Goal: Navigation & Orientation: Find specific page/section

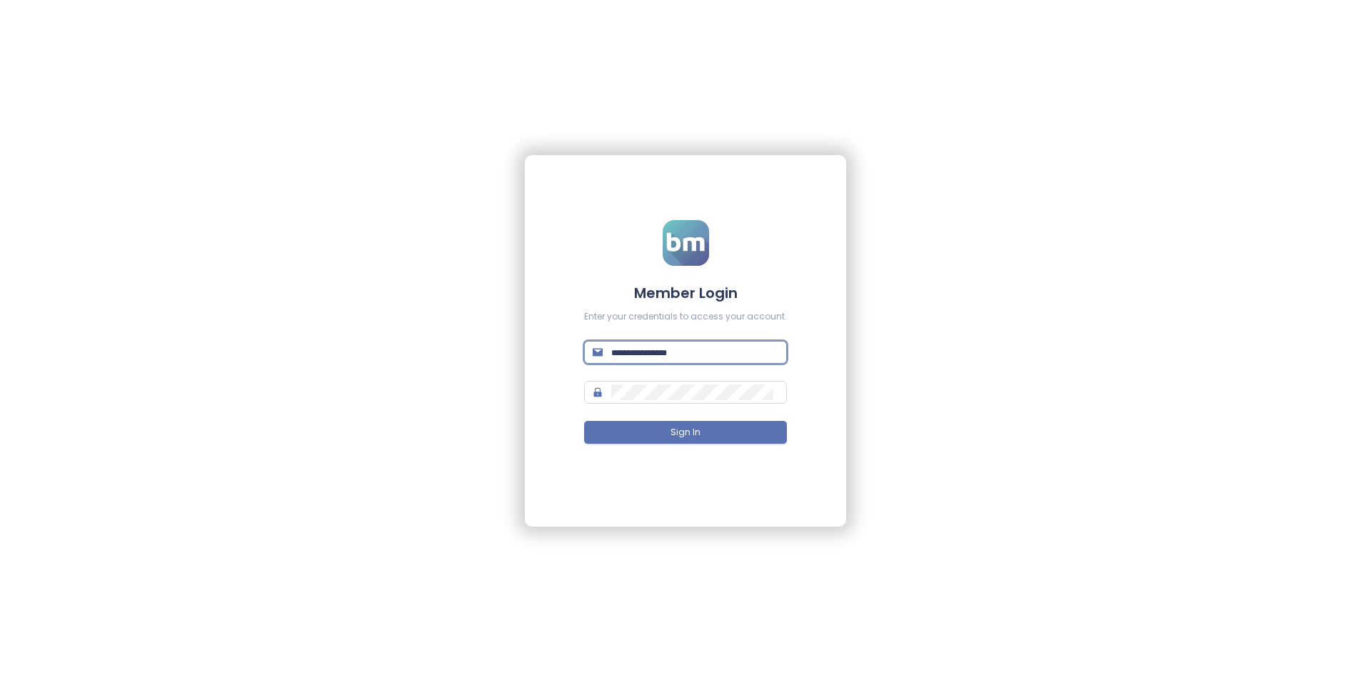
click at [690, 347] on input "text" at bounding box center [694, 352] width 167 height 16
click at [606, 355] on span at bounding box center [685, 352] width 203 height 23
paste input "**********"
type input "**********"
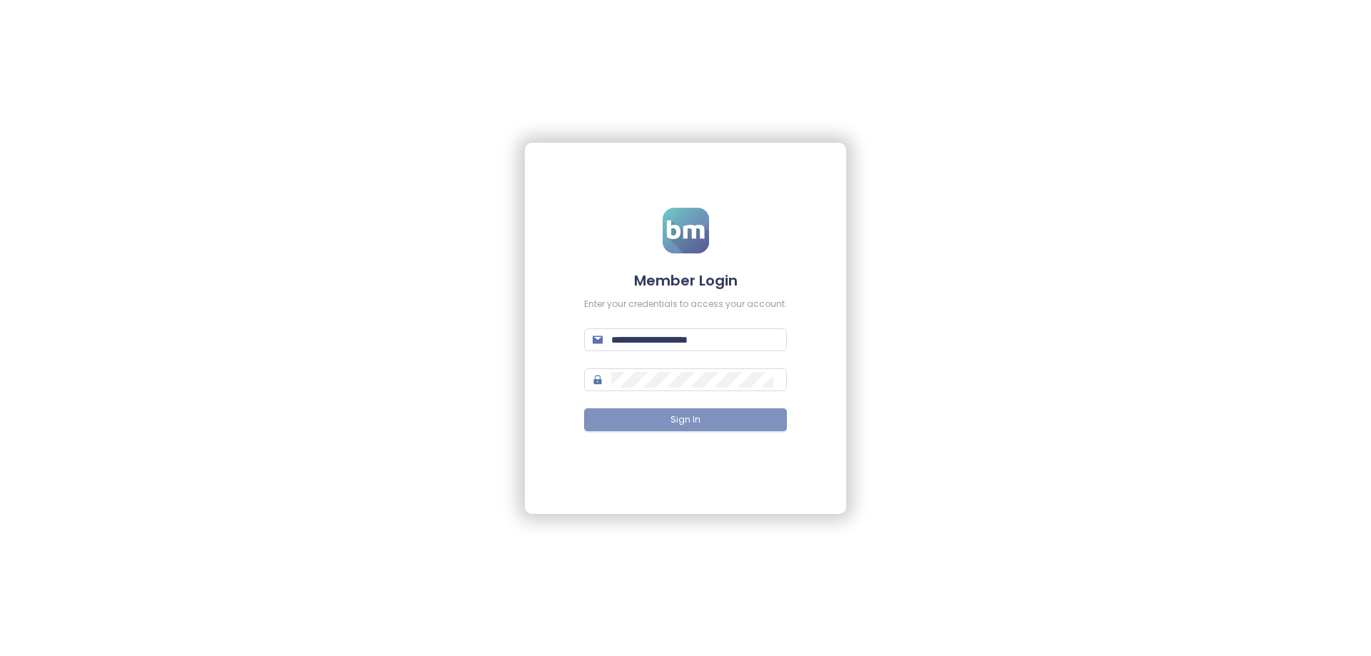
click at [708, 421] on button "Sign In" at bounding box center [685, 420] width 203 height 23
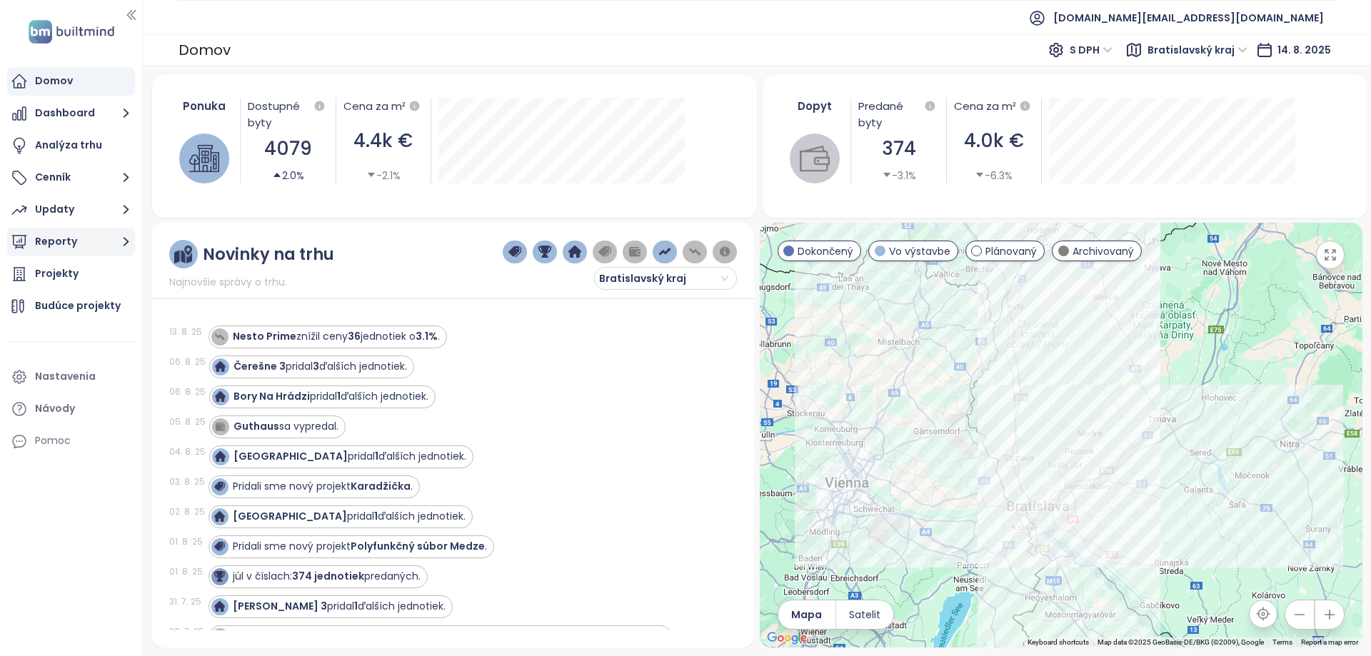
click at [94, 240] on button "Reporty" at bounding box center [71, 242] width 128 height 29
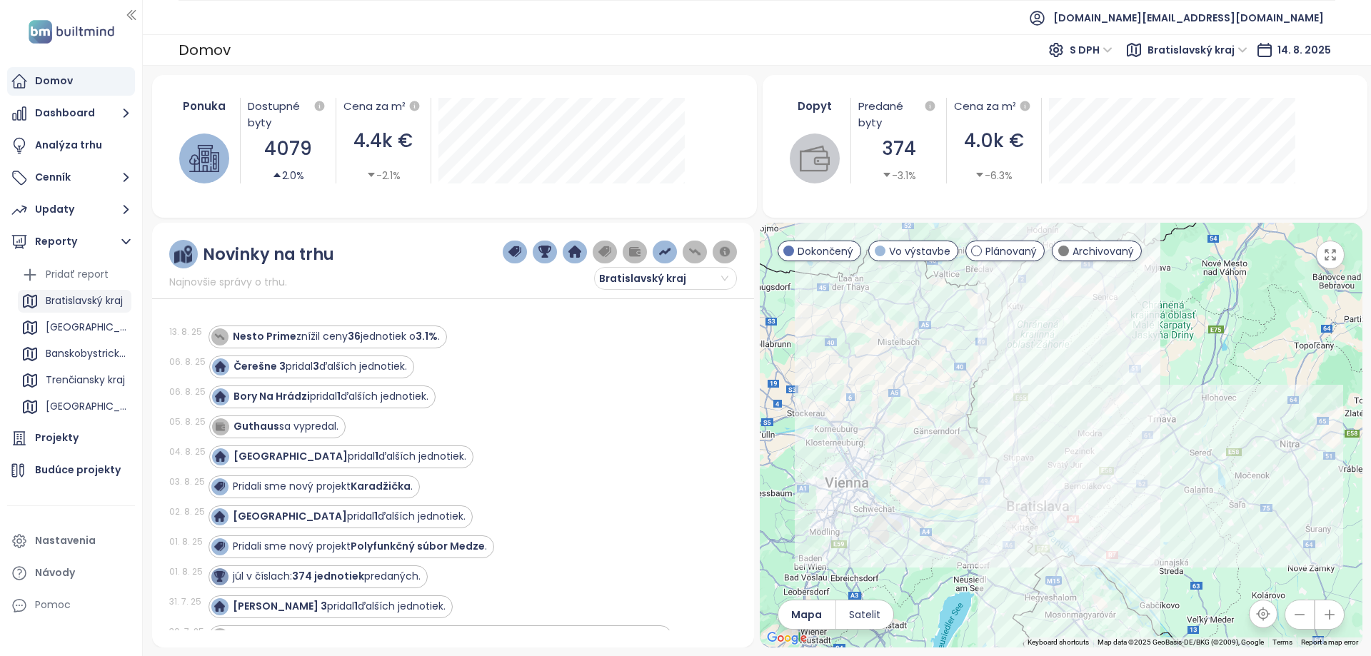
click at [81, 304] on div "Bratislavský kraj" at bounding box center [84, 301] width 77 height 18
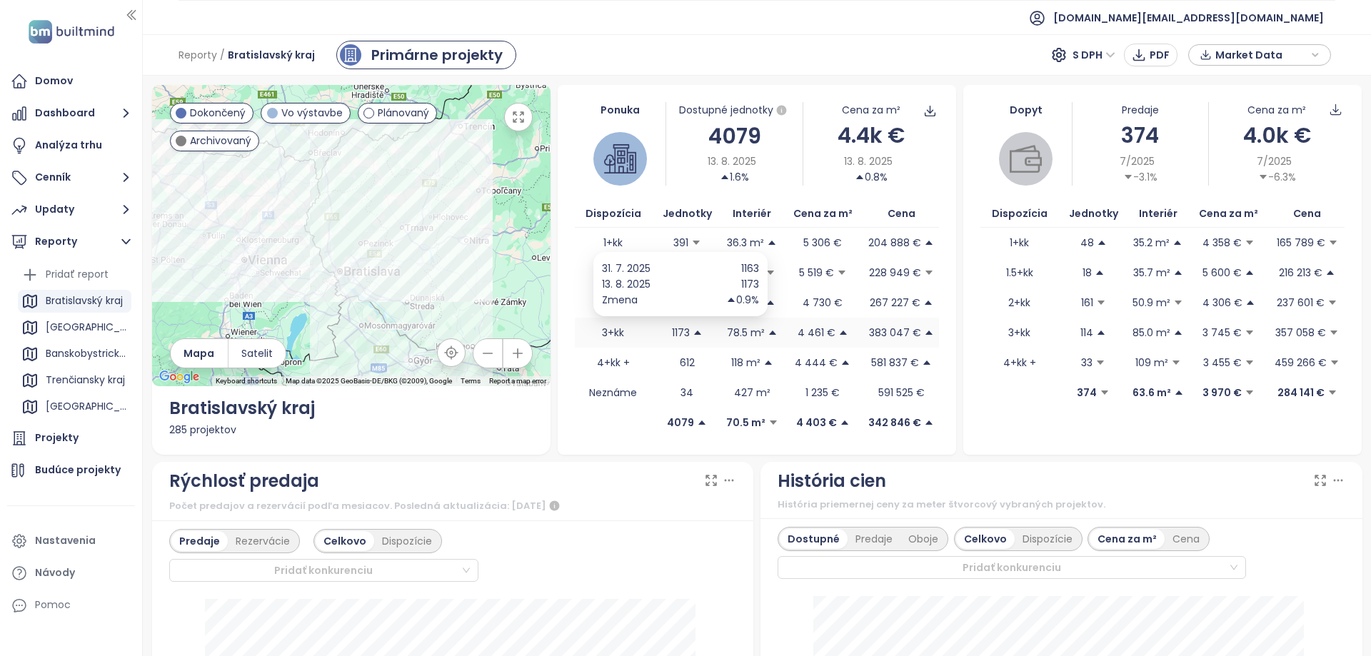
click at [672, 330] on p "1173" at bounding box center [681, 333] width 18 height 16
click at [677, 304] on p "1711" at bounding box center [680, 303] width 15 height 16
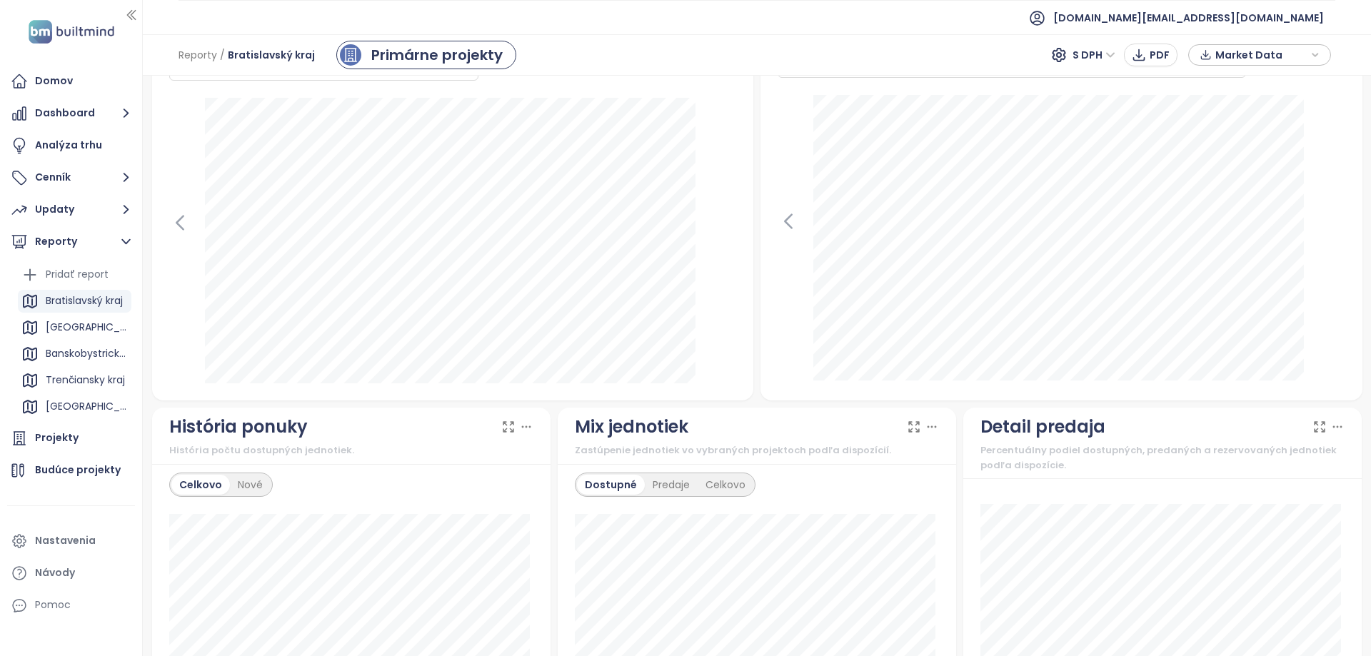
scroll to position [740, 0]
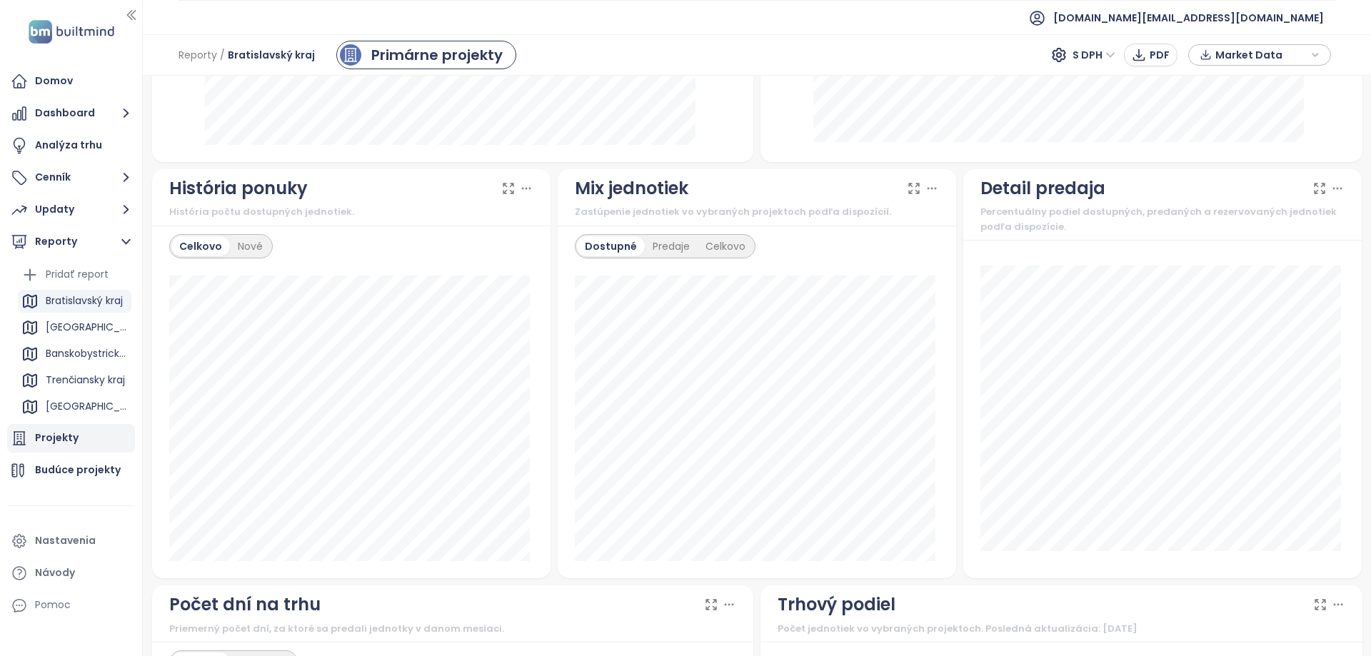
click at [69, 432] on div "Projekty" at bounding box center [57, 438] width 44 height 18
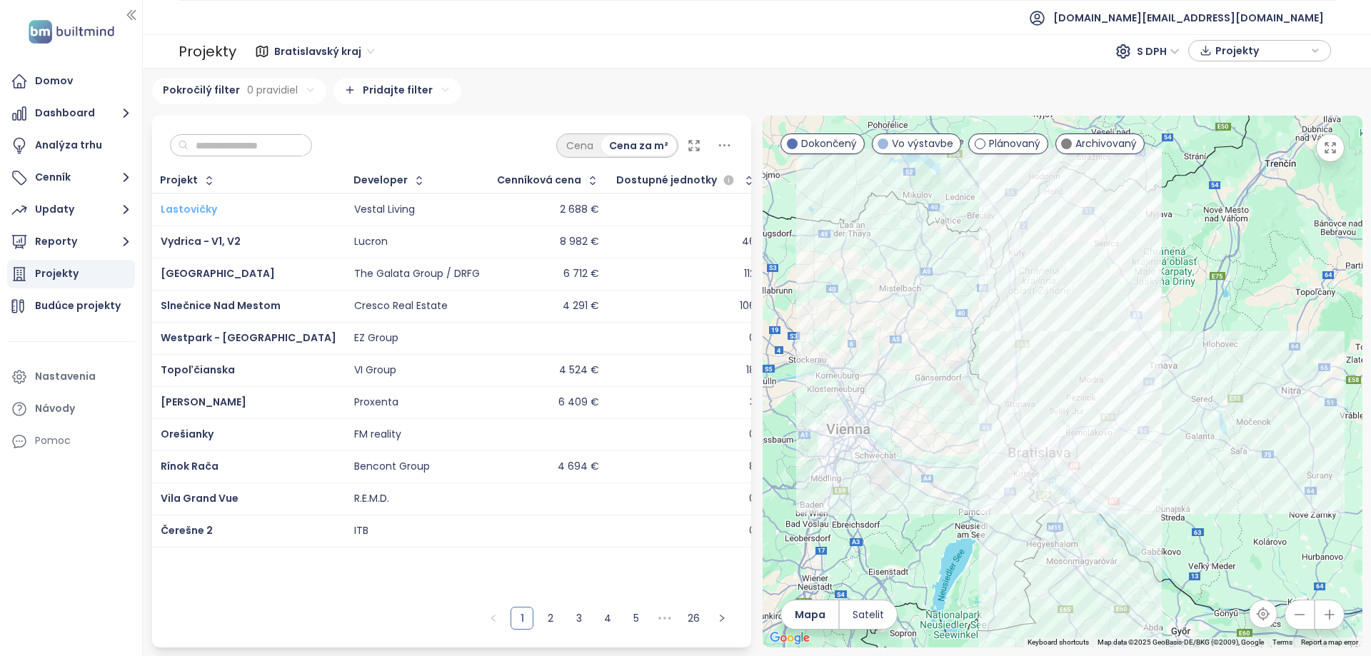
click at [198, 214] on span "Lastovičky" at bounding box center [189, 209] width 56 height 14
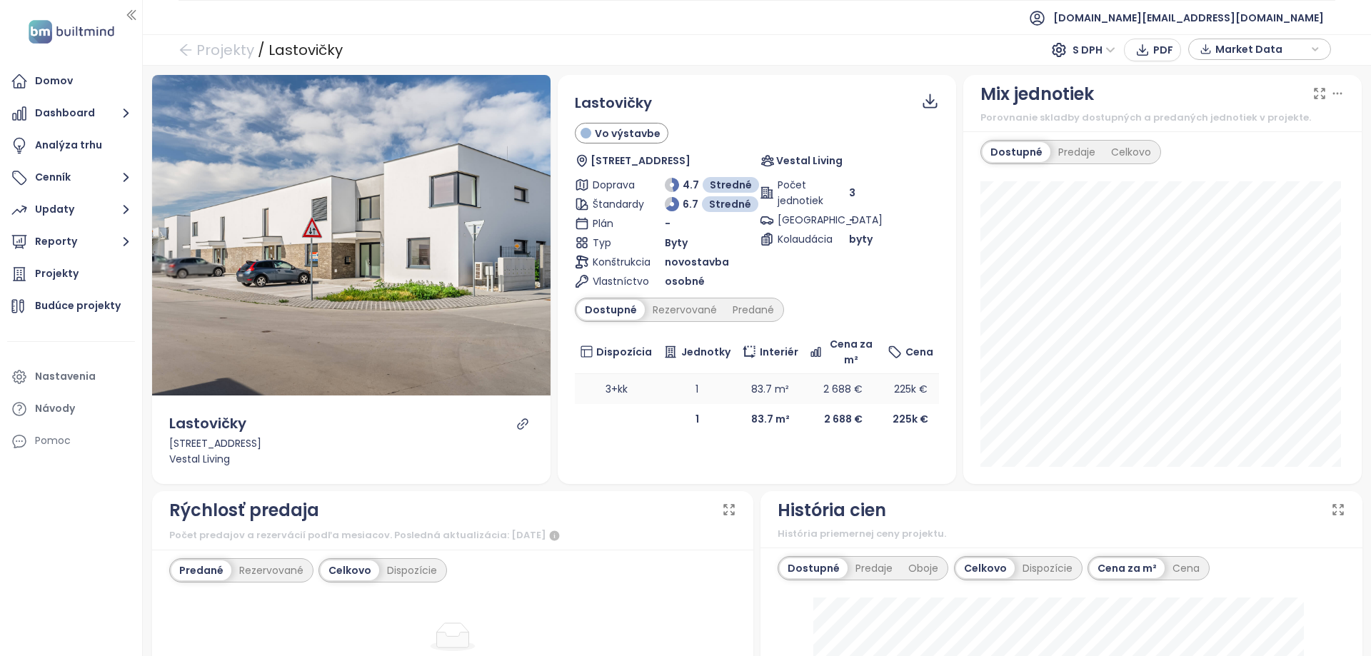
click at [689, 391] on td "1" at bounding box center [697, 389] width 79 height 30
click at [756, 303] on div "Predané" at bounding box center [753, 310] width 57 height 20
click at [689, 307] on div "Rezervované" at bounding box center [681, 310] width 80 height 20
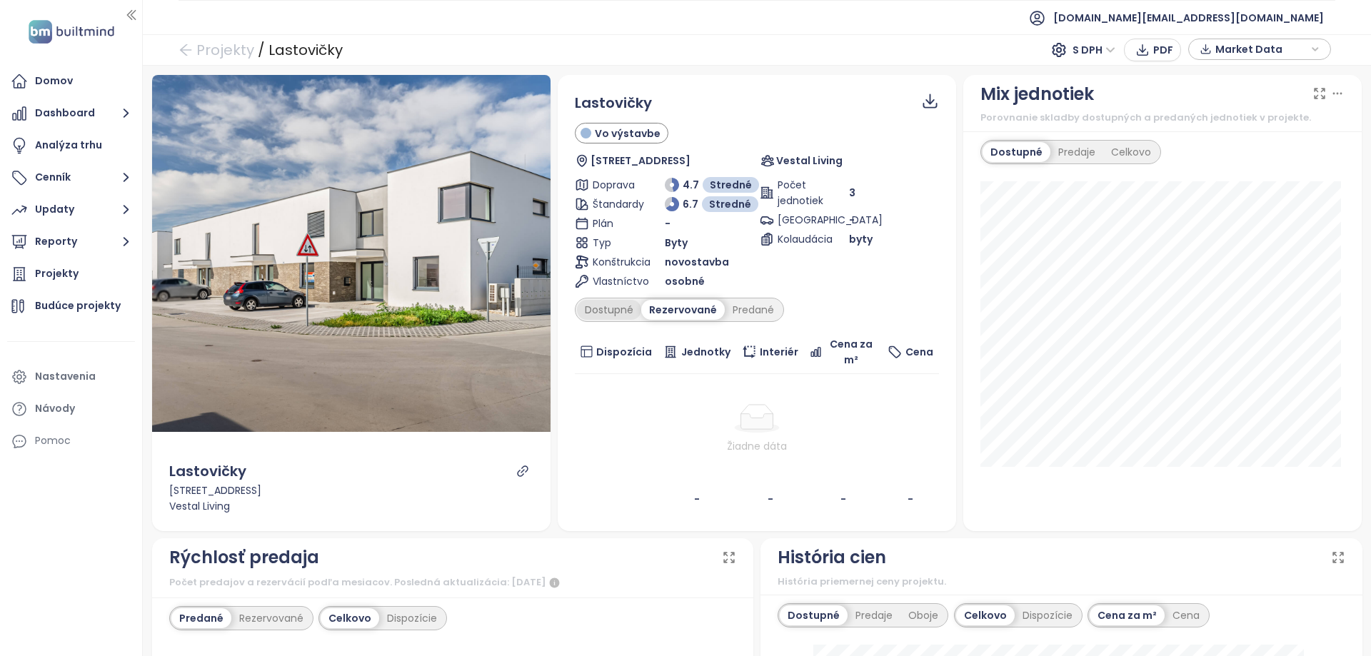
click at [618, 304] on div "Dostupné" at bounding box center [609, 310] width 64 height 20
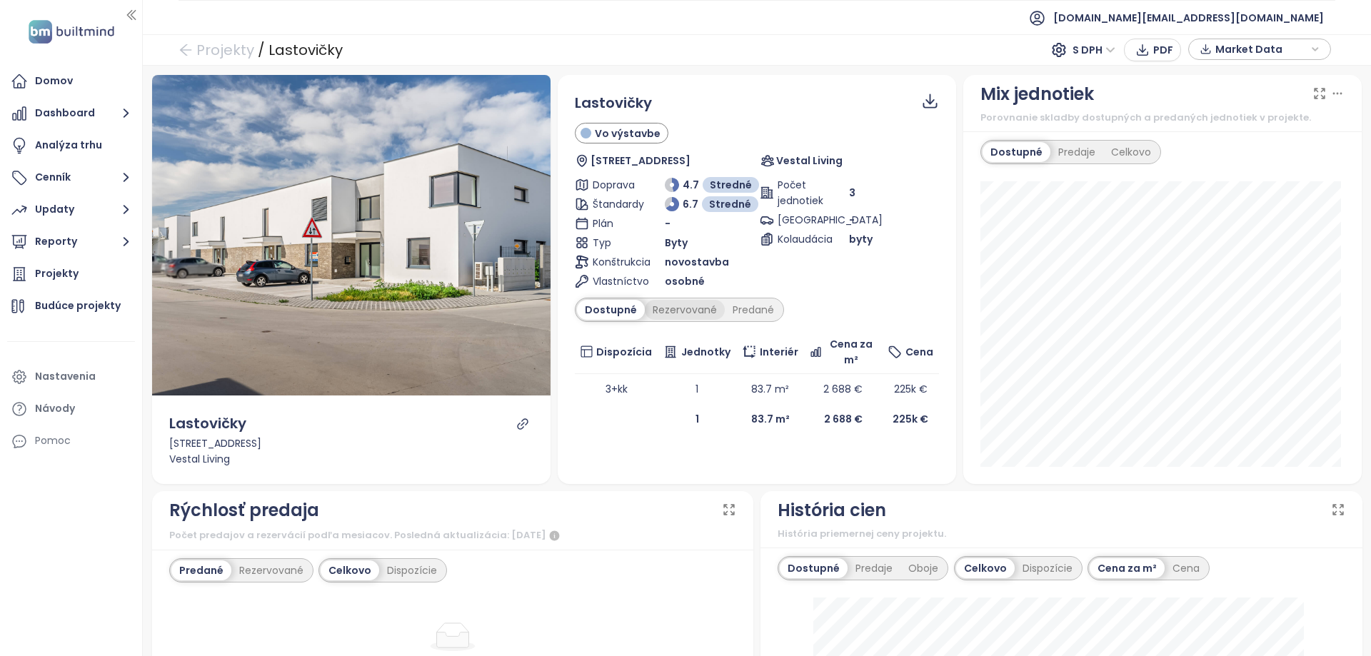
click at [661, 306] on div "Rezervované" at bounding box center [685, 310] width 80 height 20
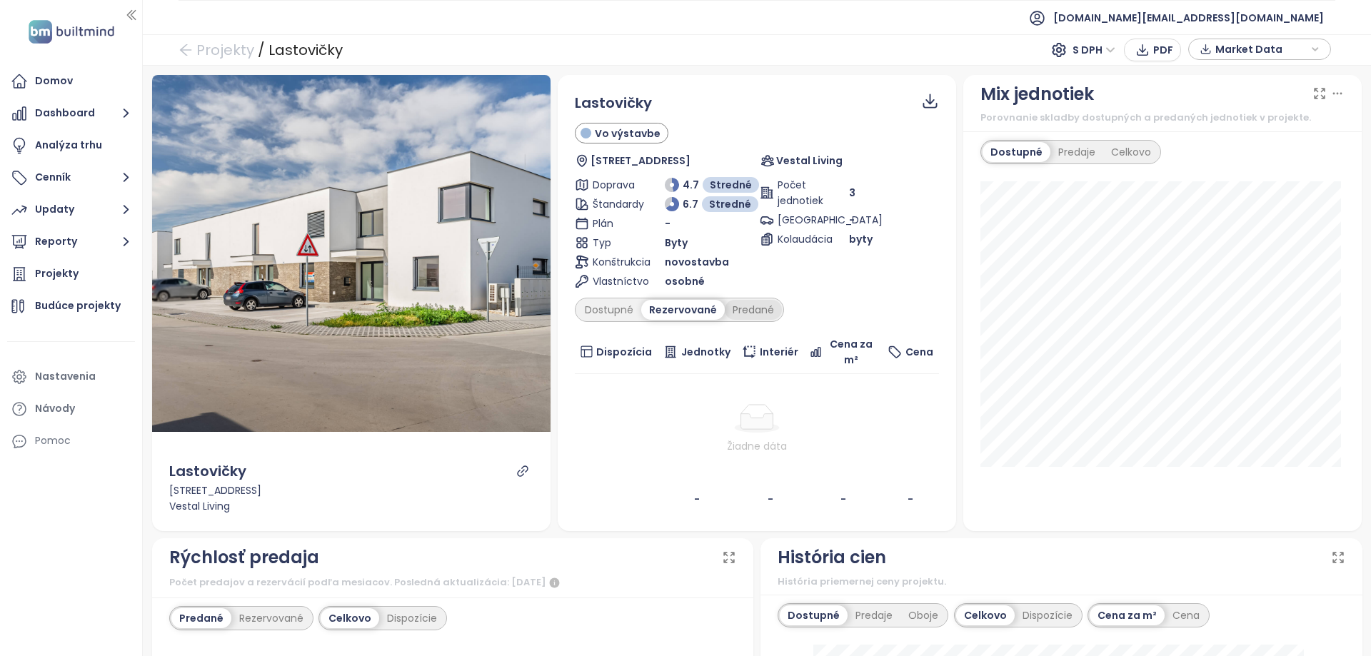
click at [738, 309] on div "Predané" at bounding box center [753, 310] width 57 height 20
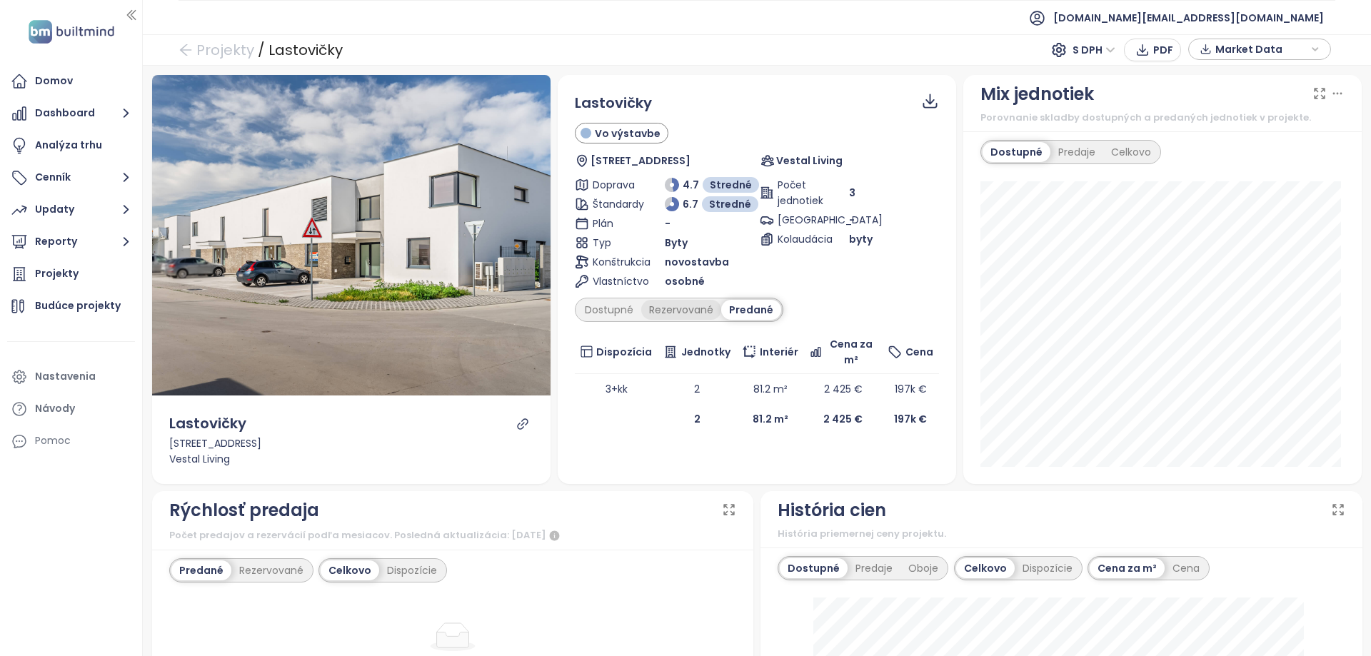
click at [682, 308] on div "Rezervované" at bounding box center [681, 310] width 80 height 20
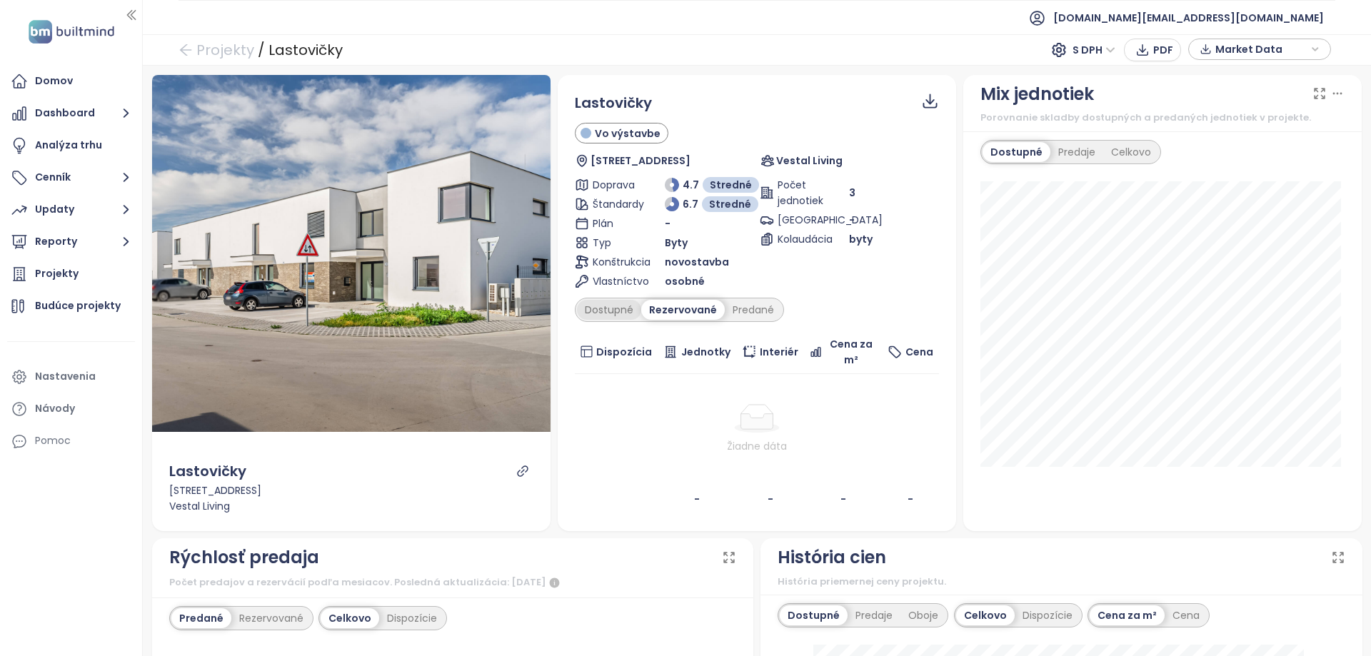
click at [610, 313] on div "Dostupné" at bounding box center [609, 310] width 64 height 20
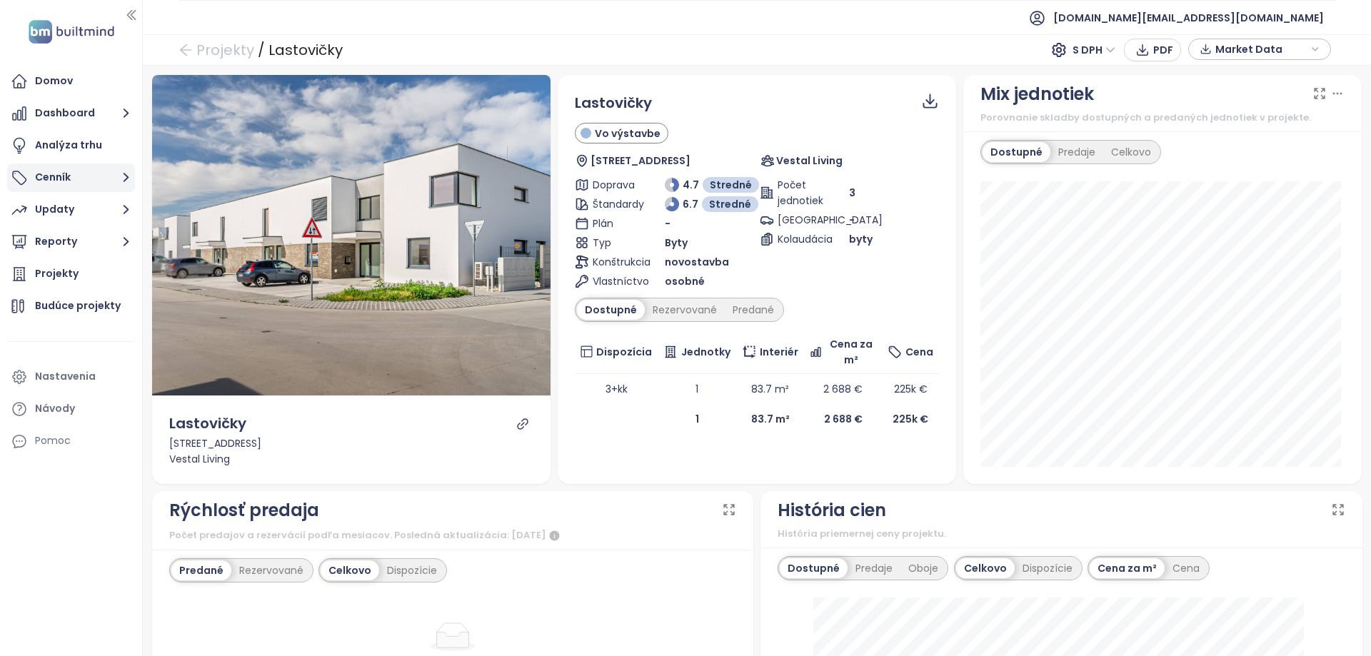
click at [108, 186] on button "Cenník" at bounding box center [71, 178] width 128 height 29
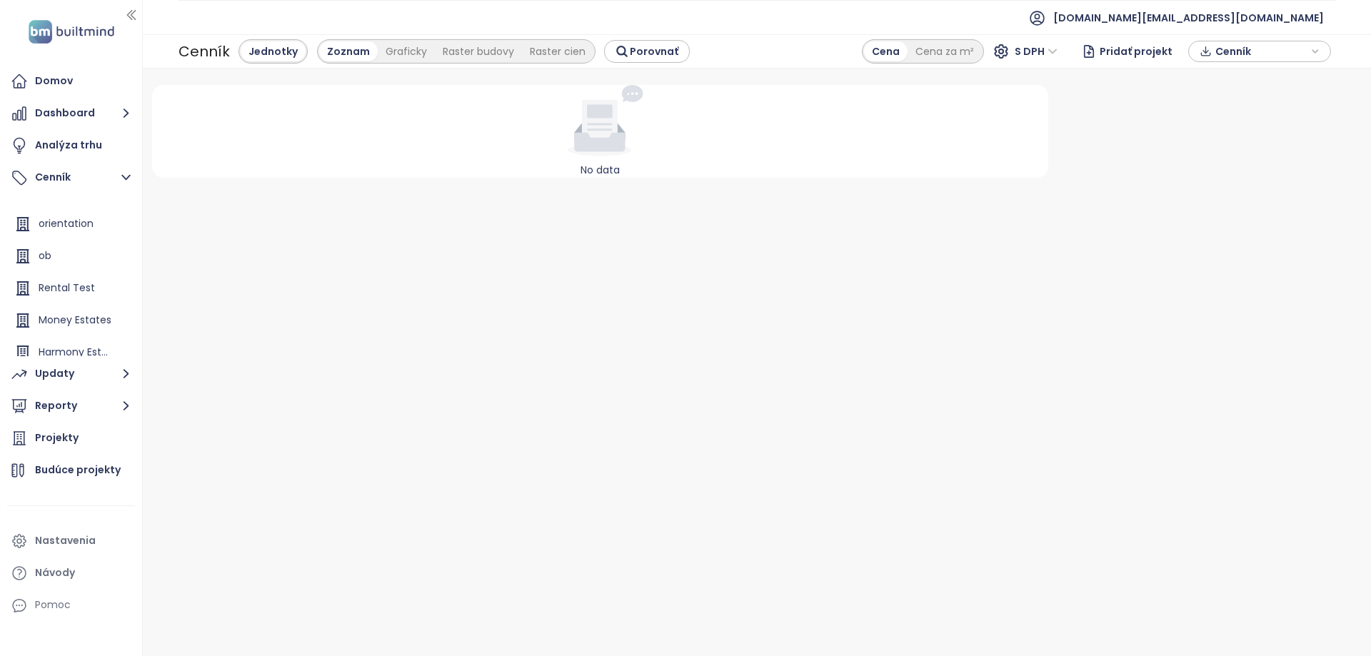
scroll to position [344, 0]
click at [80, 315] on div "Money Estates" at bounding box center [75, 319] width 73 height 18
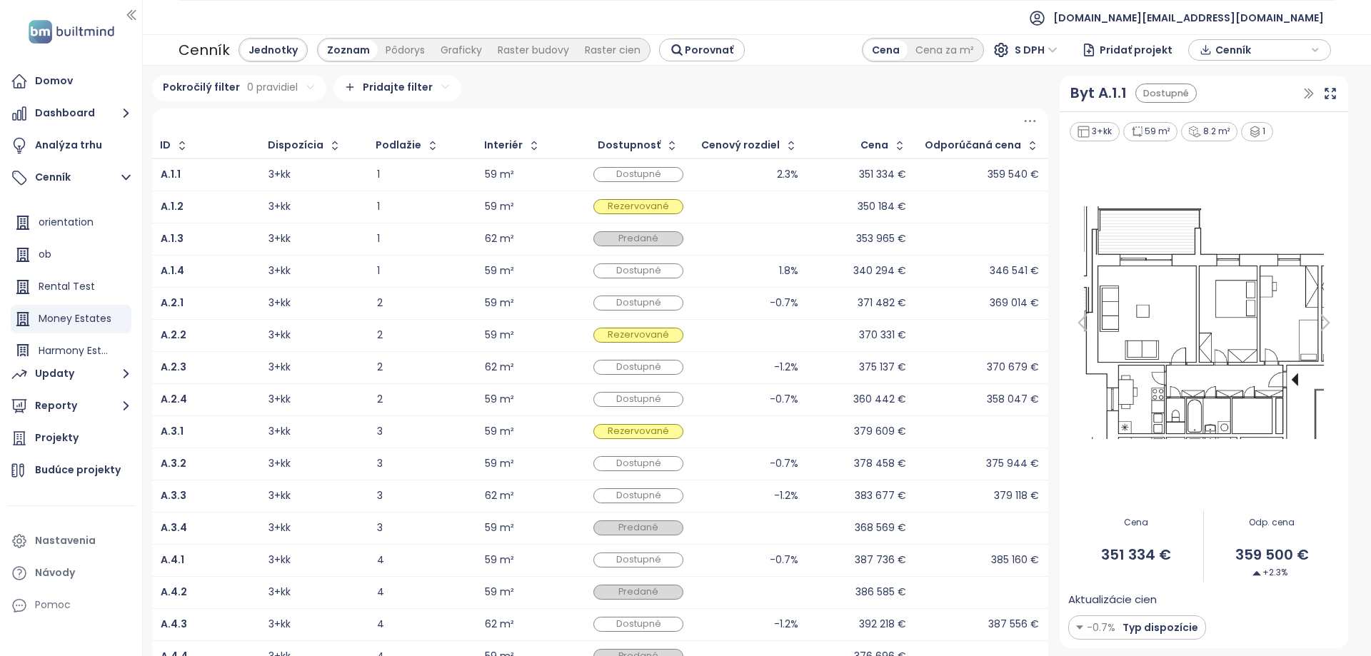
click at [384, 123] on div at bounding box center [600, 121] width 896 height 25
click at [757, 97] on div "Pokročilý filter 0 pravidiel Pridajte filter" at bounding box center [600, 88] width 896 height 26
click at [723, 94] on div "Pokročilý filter 0 pravidiel Pridajte filter" at bounding box center [600, 88] width 896 height 26
click at [573, 94] on div "Pokročilý filter 0 pravidiel Pridajte filter" at bounding box center [600, 88] width 896 height 26
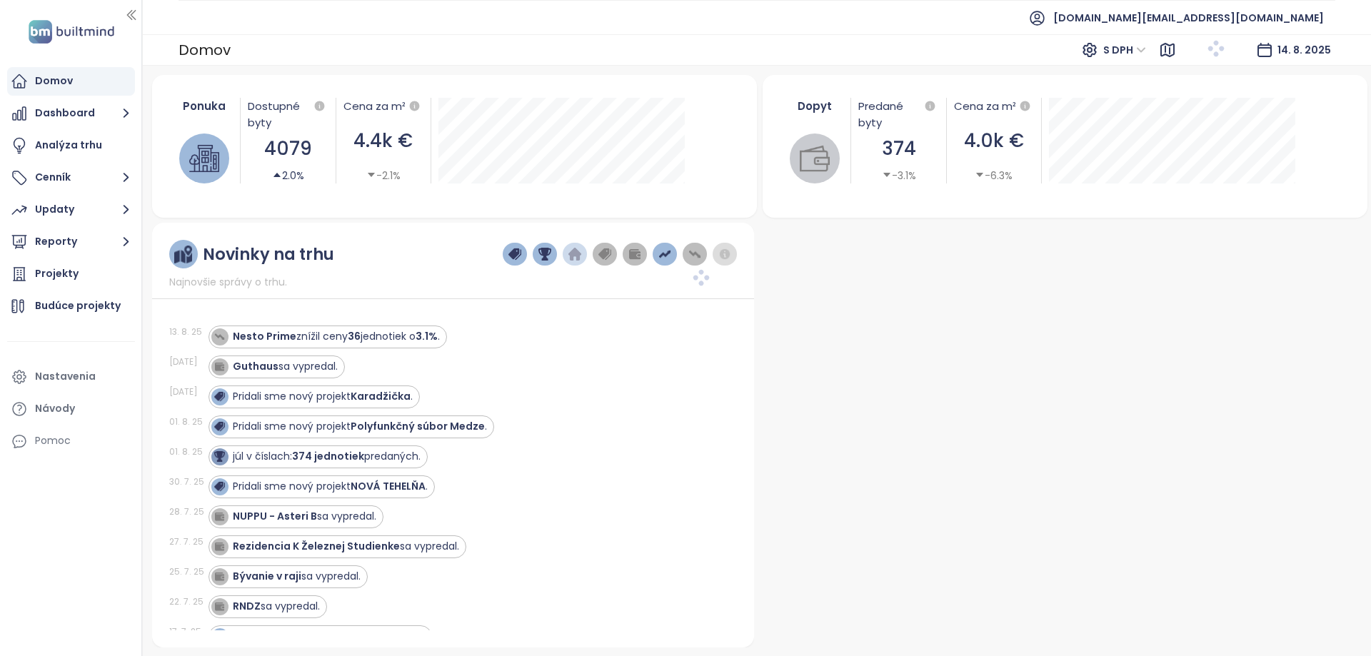
click at [139, 486] on div at bounding box center [141, 328] width 7 height 656
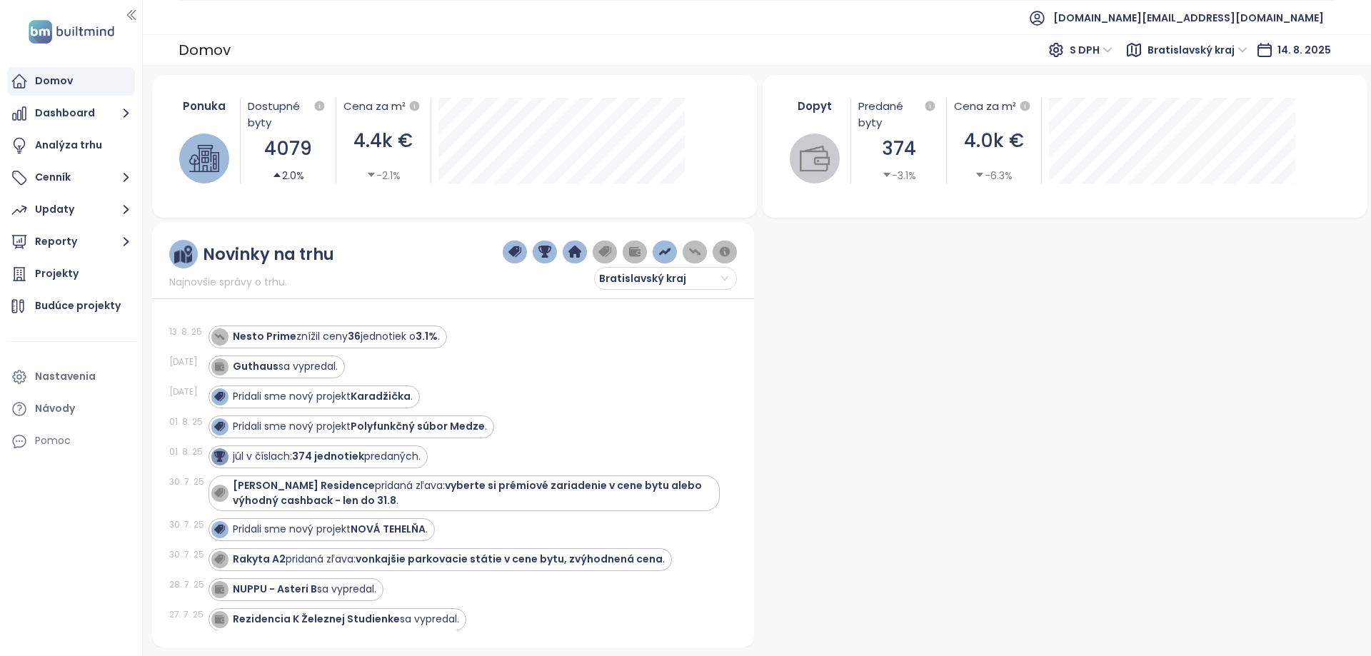
click at [146, 489] on div "Ponuka Dostupné byty 4079 2.0% Cena za m² 4.4k € -2.1% Dopyt Predané byty 374 -…" at bounding box center [757, 361] width 1228 height 591
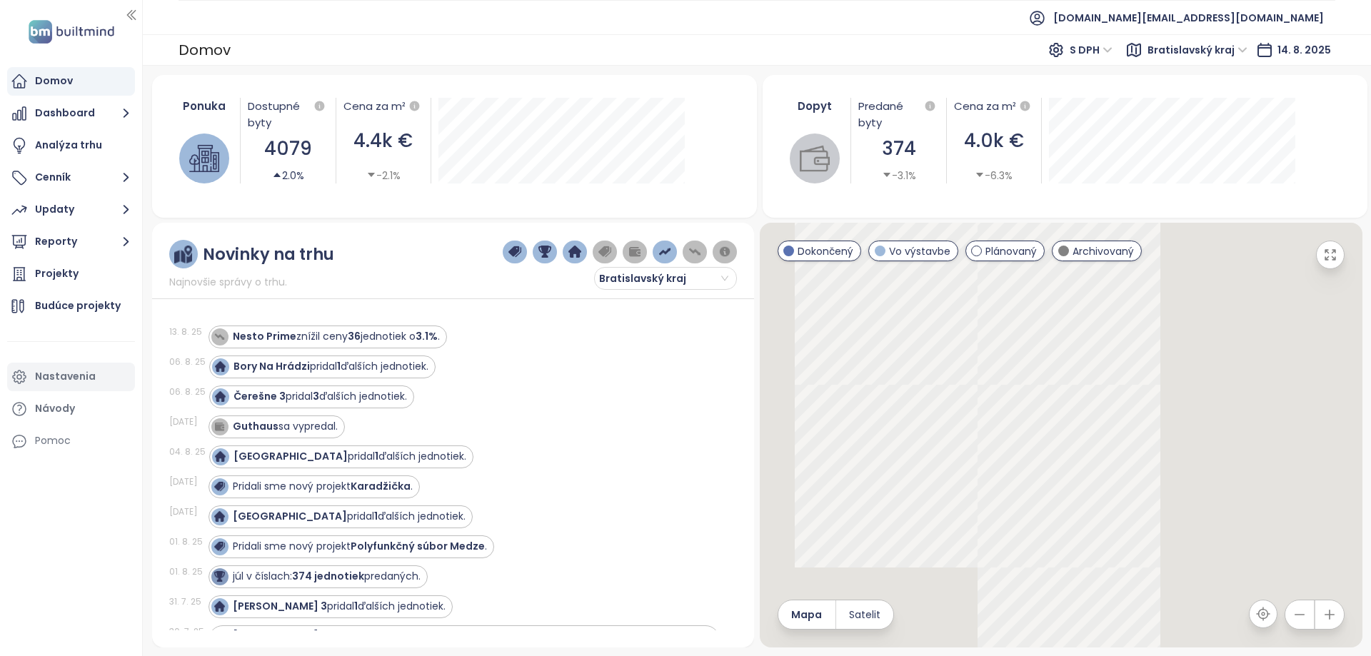
click at [75, 376] on div "Nastavenia" at bounding box center [65, 377] width 61 height 18
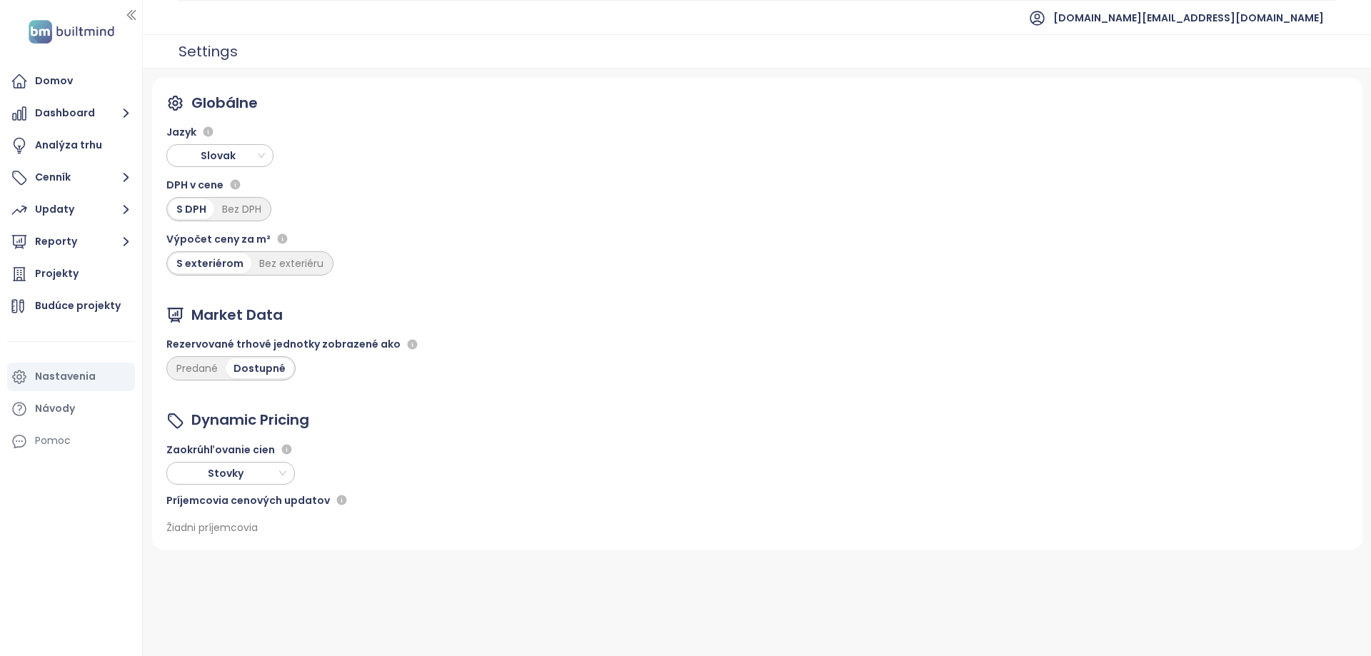
click at [321, 583] on div "Globálne Jazyk Slovak DPH v cene S DPH Bez DPH Výpočet ceny za m² S exteriérom …" at bounding box center [757, 363] width 1228 height 588
